Goal: Information Seeking & Learning: Check status

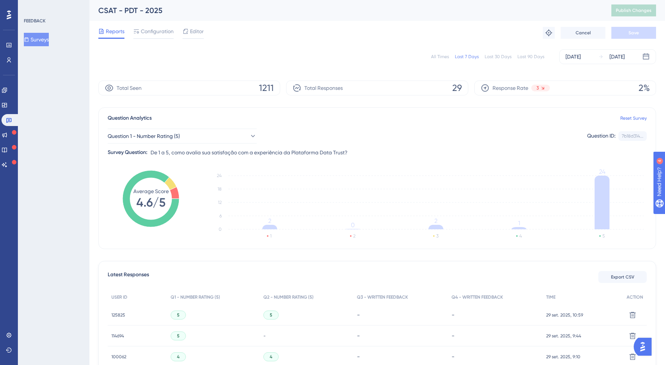
click at [443, 58] on div "All Times" at bounding box center [440, 57] width 18 height 6
click at [158, 134] on span "Question 1 - Number Rating (5)" at bounding box center [144, 136] width 72 height 9
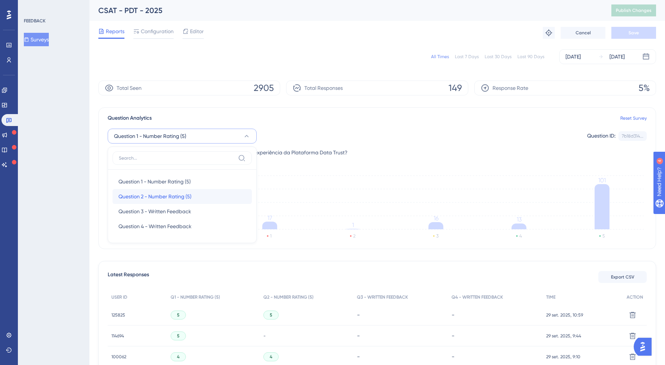
click at [145, 190] on div "Question 2 - Number Rating (5) Question 2 - Number Rating (5)" at bounding box center [181, 196] width 127 height 15
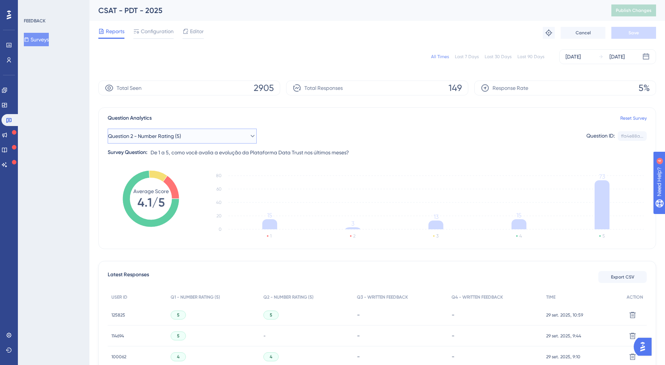
click at [181, 133] on span "Question 2 - Number Rating (5)" at bounding box center [144, 136] width 73 height 9
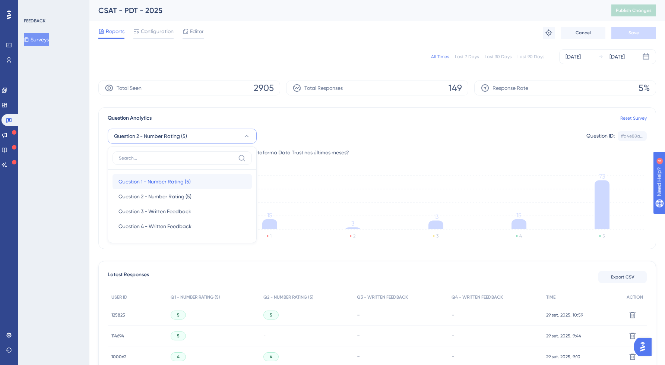
click at [141, 177] on span "Question 1 - Number Rating (5)" at bounding box center [154, 181] width 72 height 9
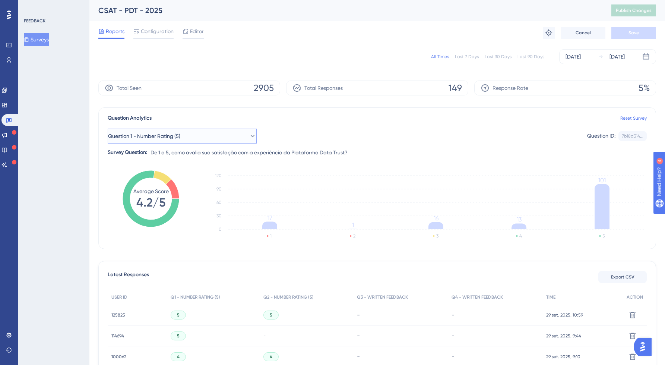
click at [175, 134] on span "Question 1 - Number Rating (5)" at bounding box center [144, 136] width 72 height 9
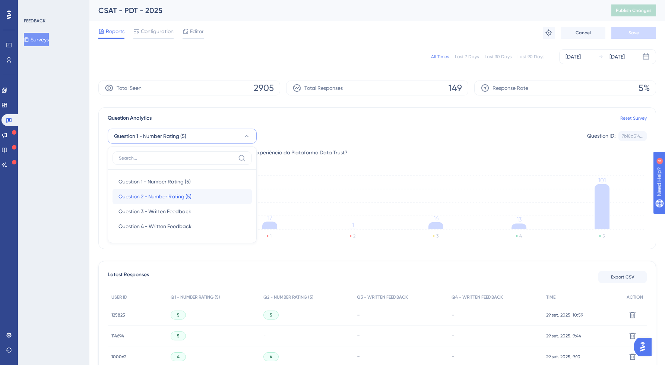
click at [147, 192] on span "Question 2 - Number Rating (5)" at bounding box center [154, 196] width 73 height 9
